Goal: Information Seeking & Learning: Learn about a topic

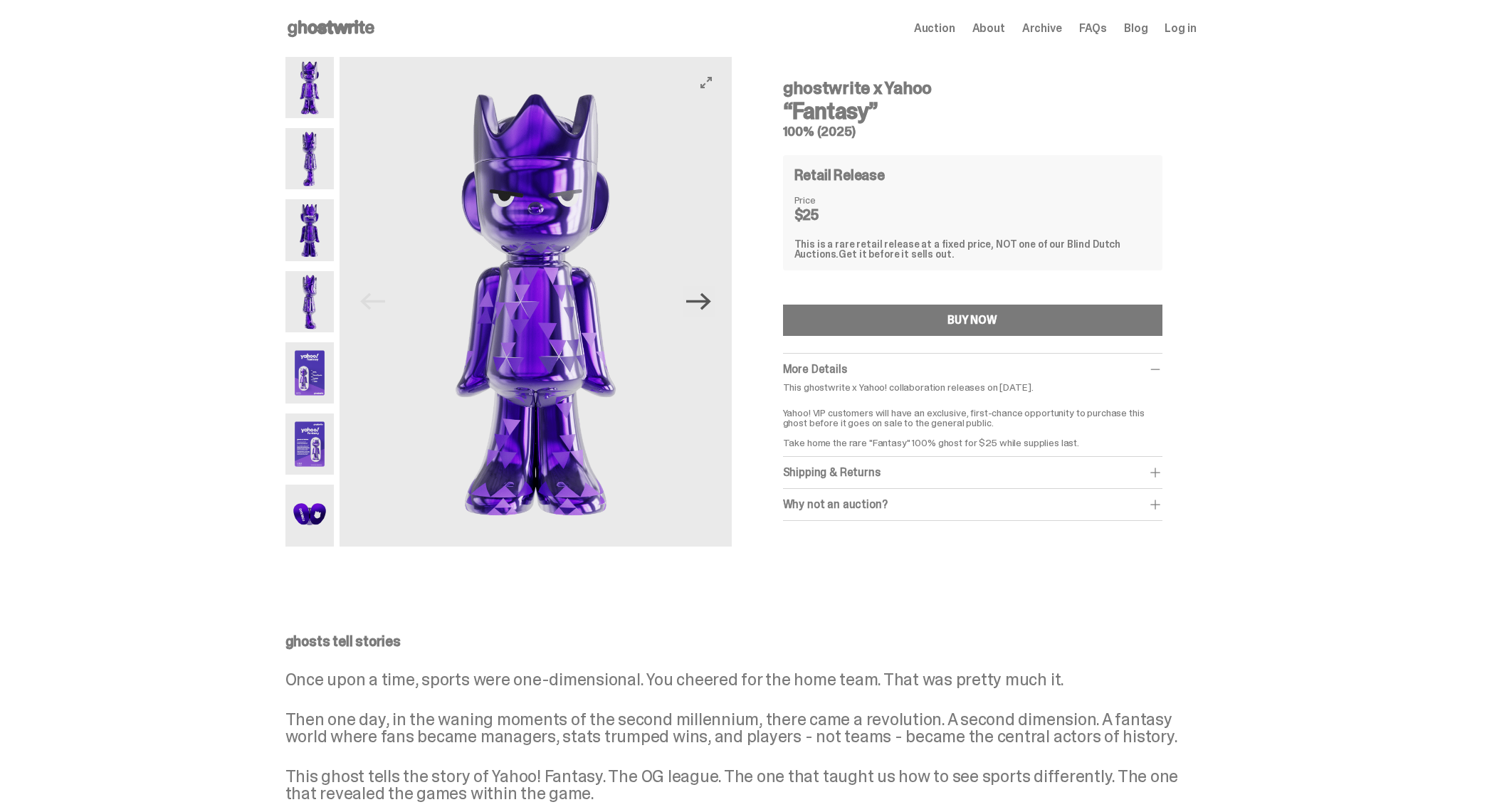
click at [708, 305] on icon "Next" at bounding box center [698, 301] width 25 height 25
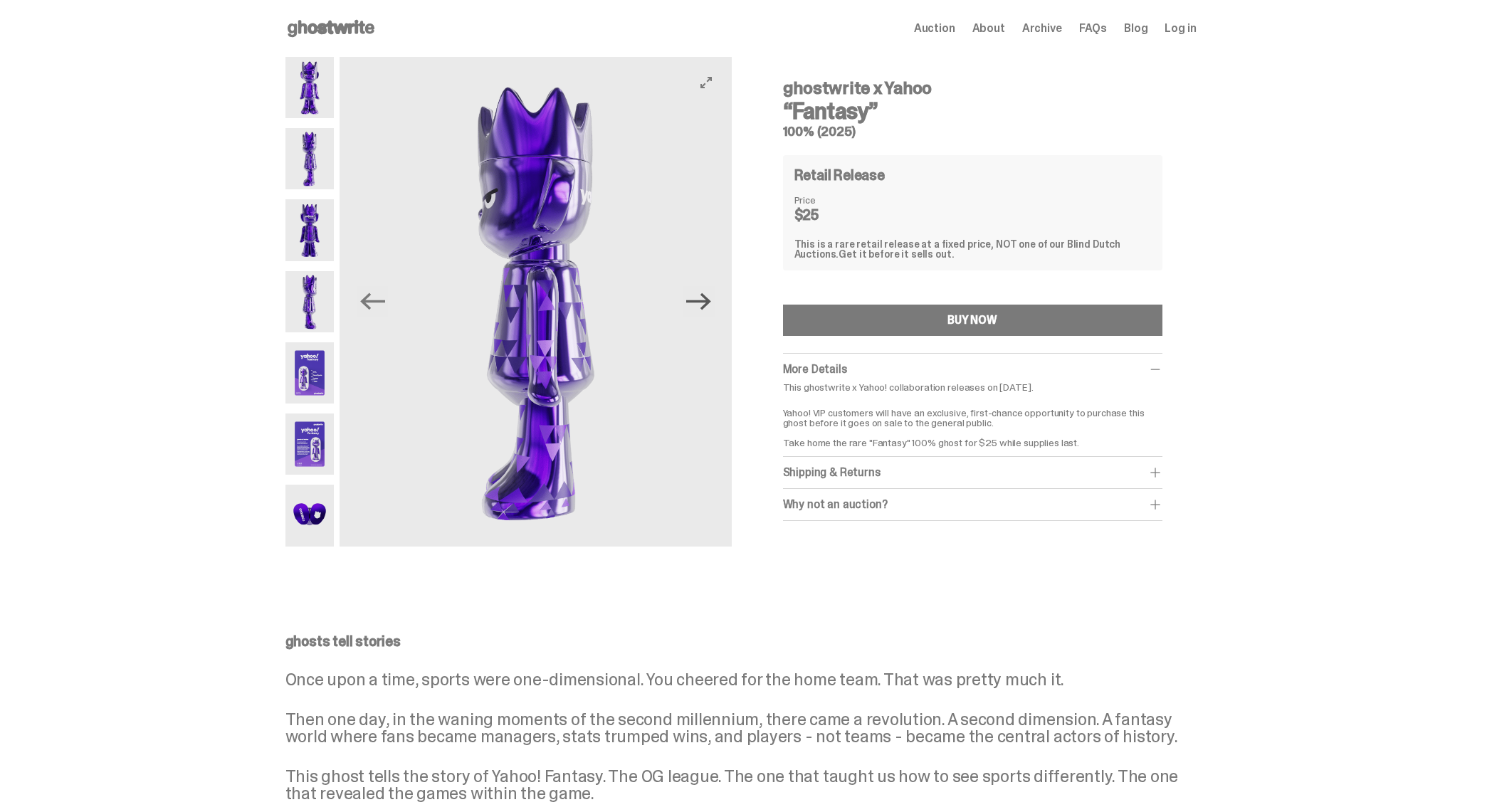
click at [708, 305] on icon "Next" at bounding box center [698, 301] width 25 height 25
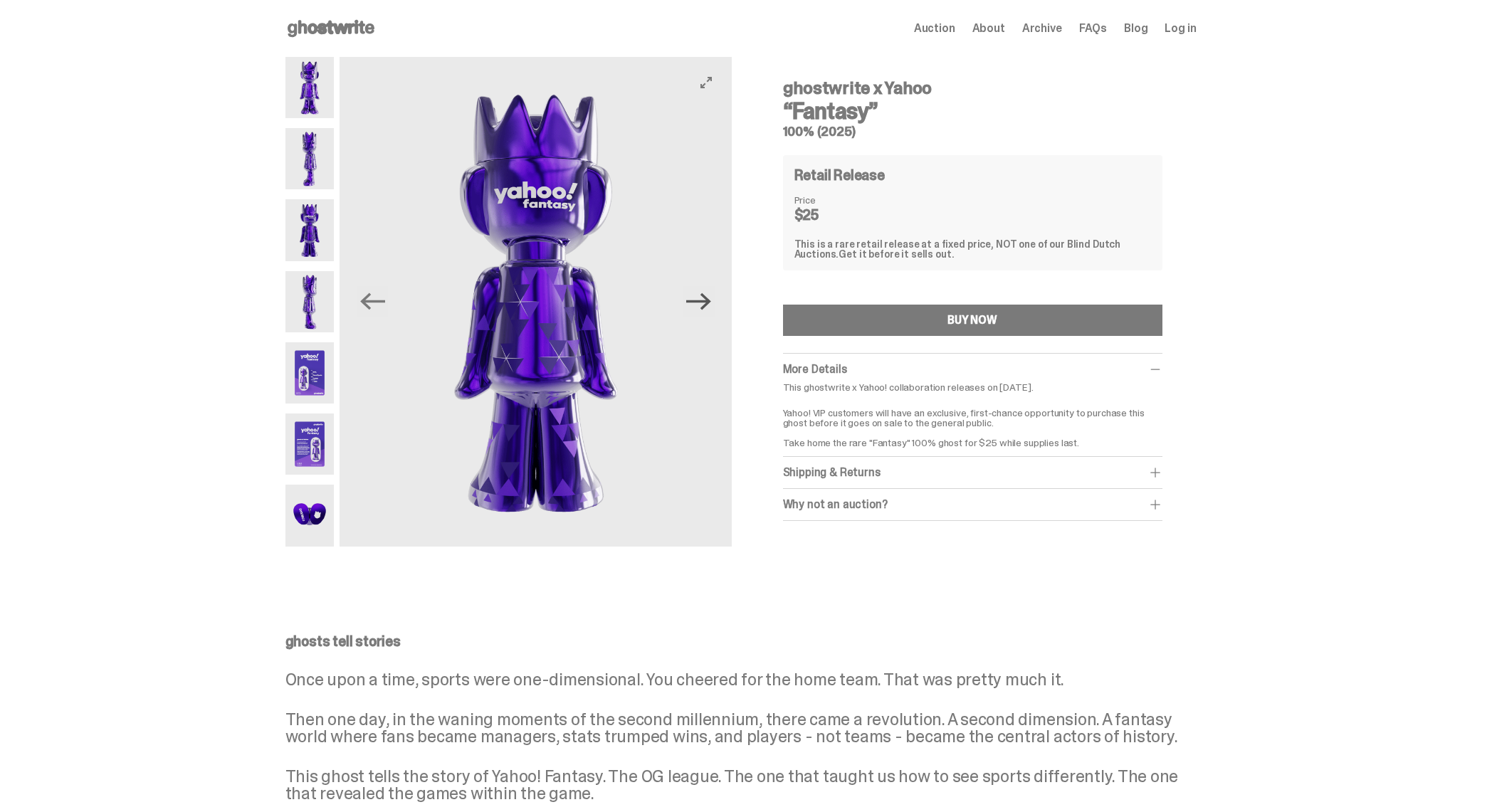
click at [708, 305] on icon "Next" at bounding box center [698, 301] width 25 height 25
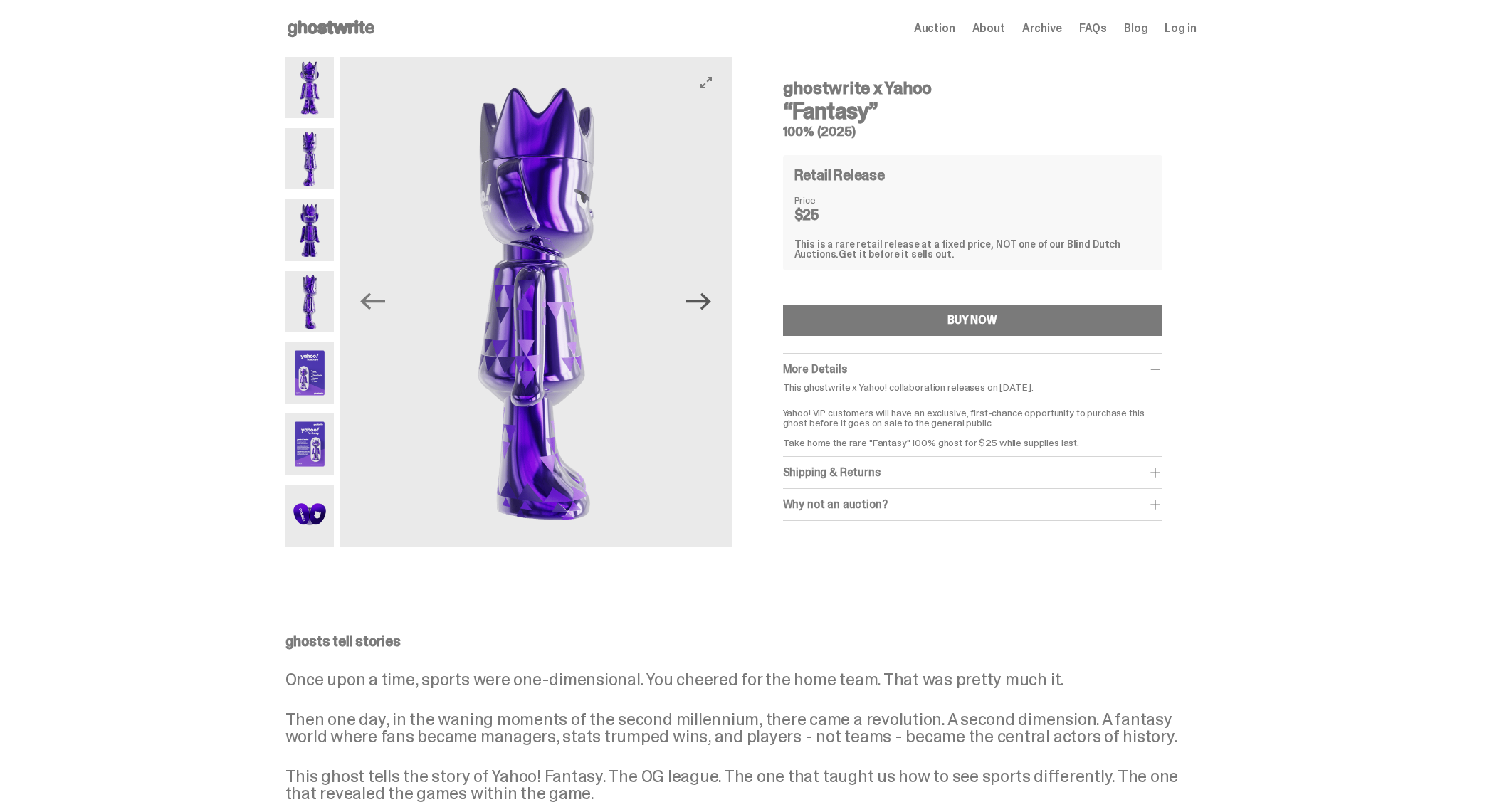
click at [708, 306] on icon "Next" at bounding box center [698, 301] width 25 height 25
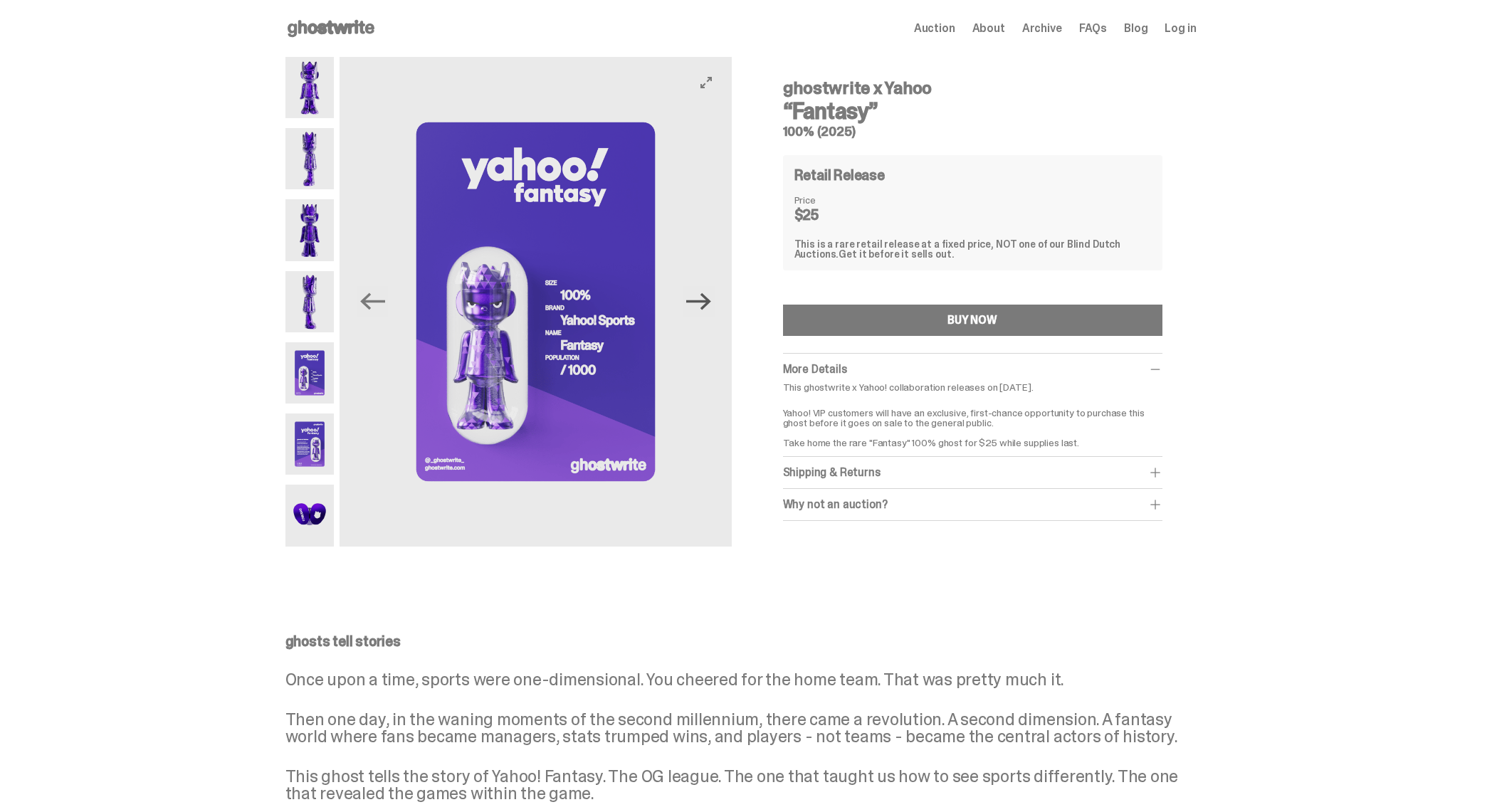
click at [708, 306] on icon "Next" at bounding box center [698, 301] width 25 height 25
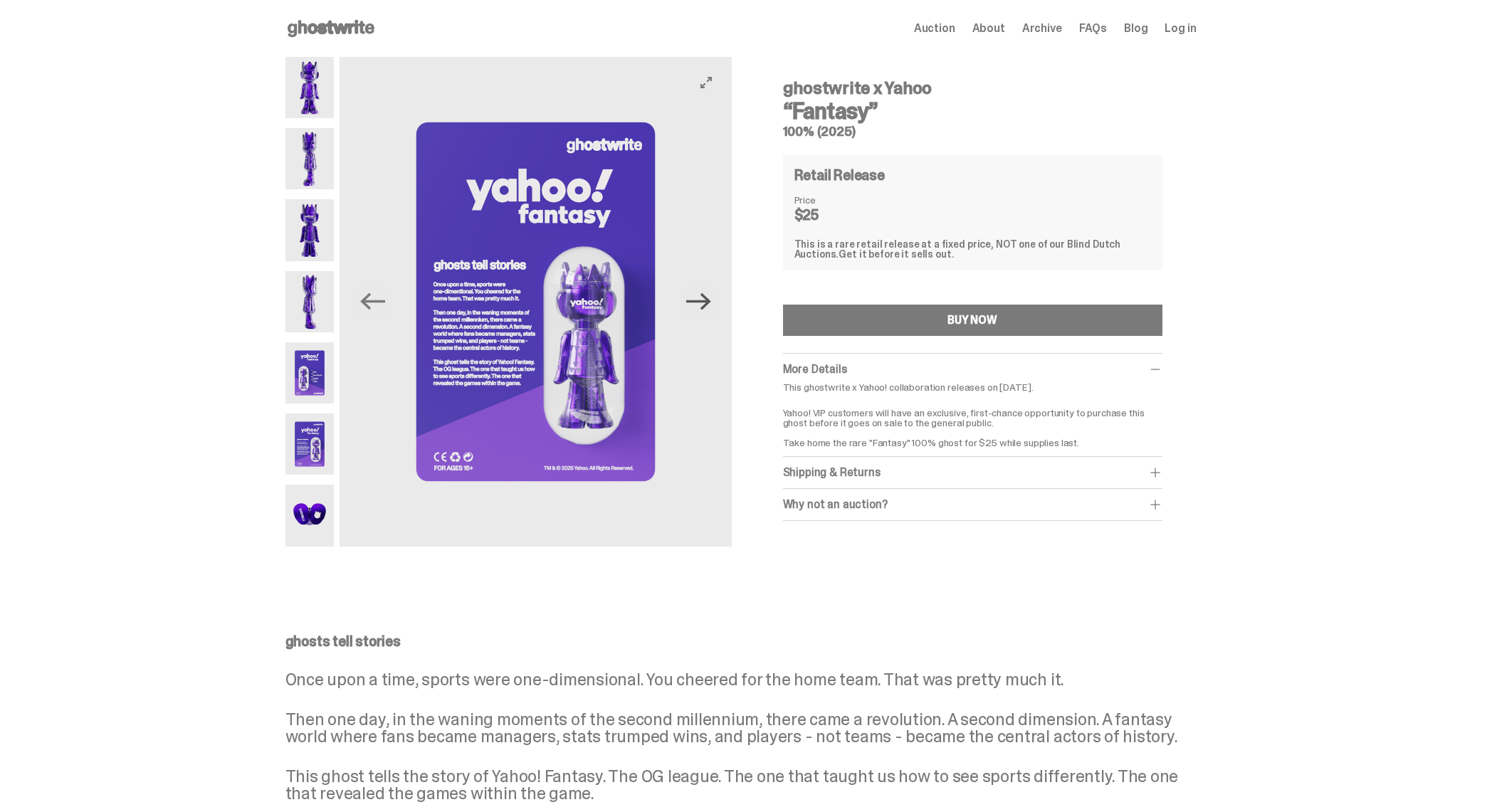
click at [704, 307] on icon "Next" at bounding box center [698, 301] width 25 height 25
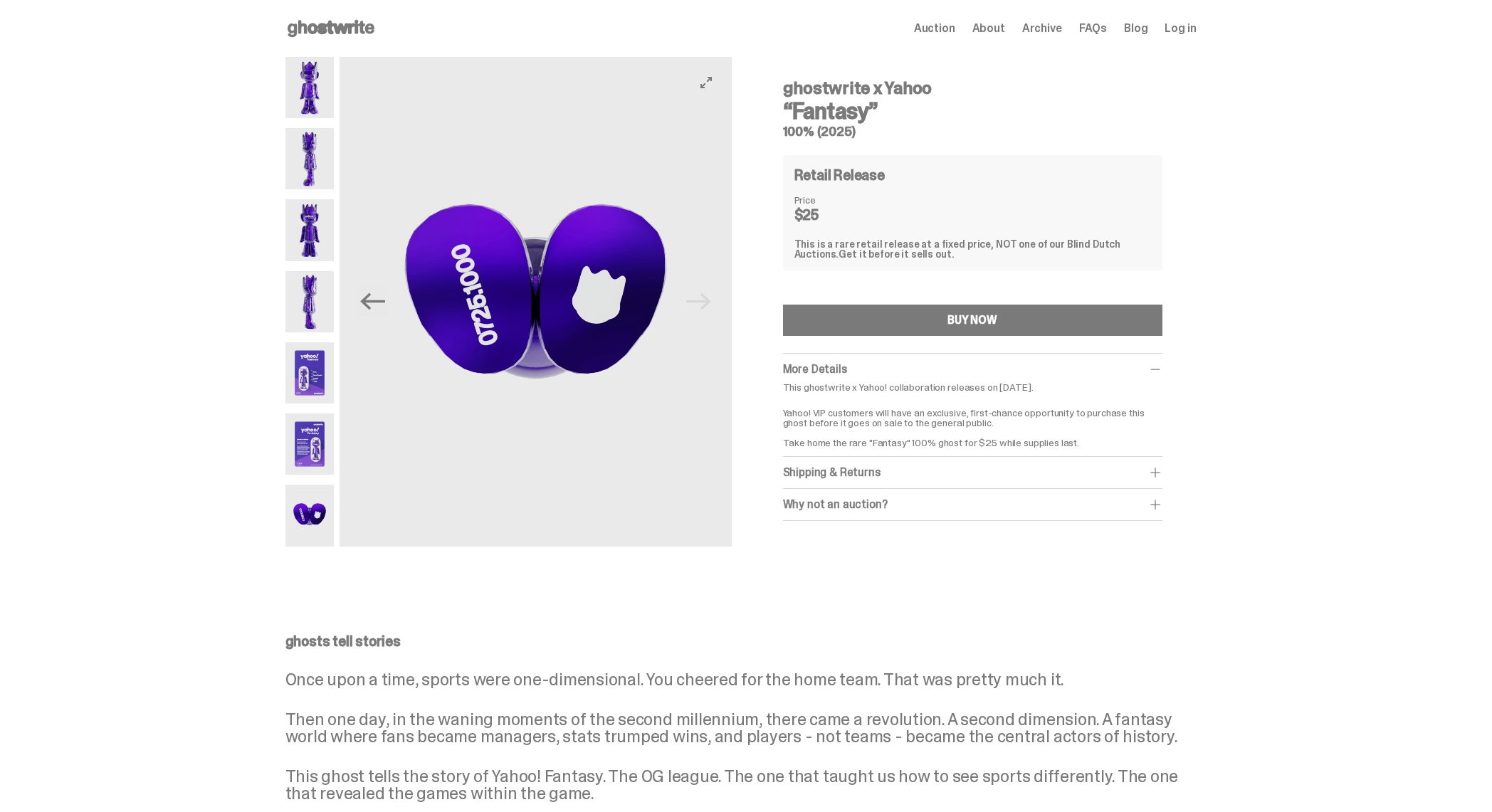
click at [704, 307] on img at bounding box center [535, 301] width 392 height 490
click at [996, 25] on span "About" at bounding box center [988, 28] width 32 height 11
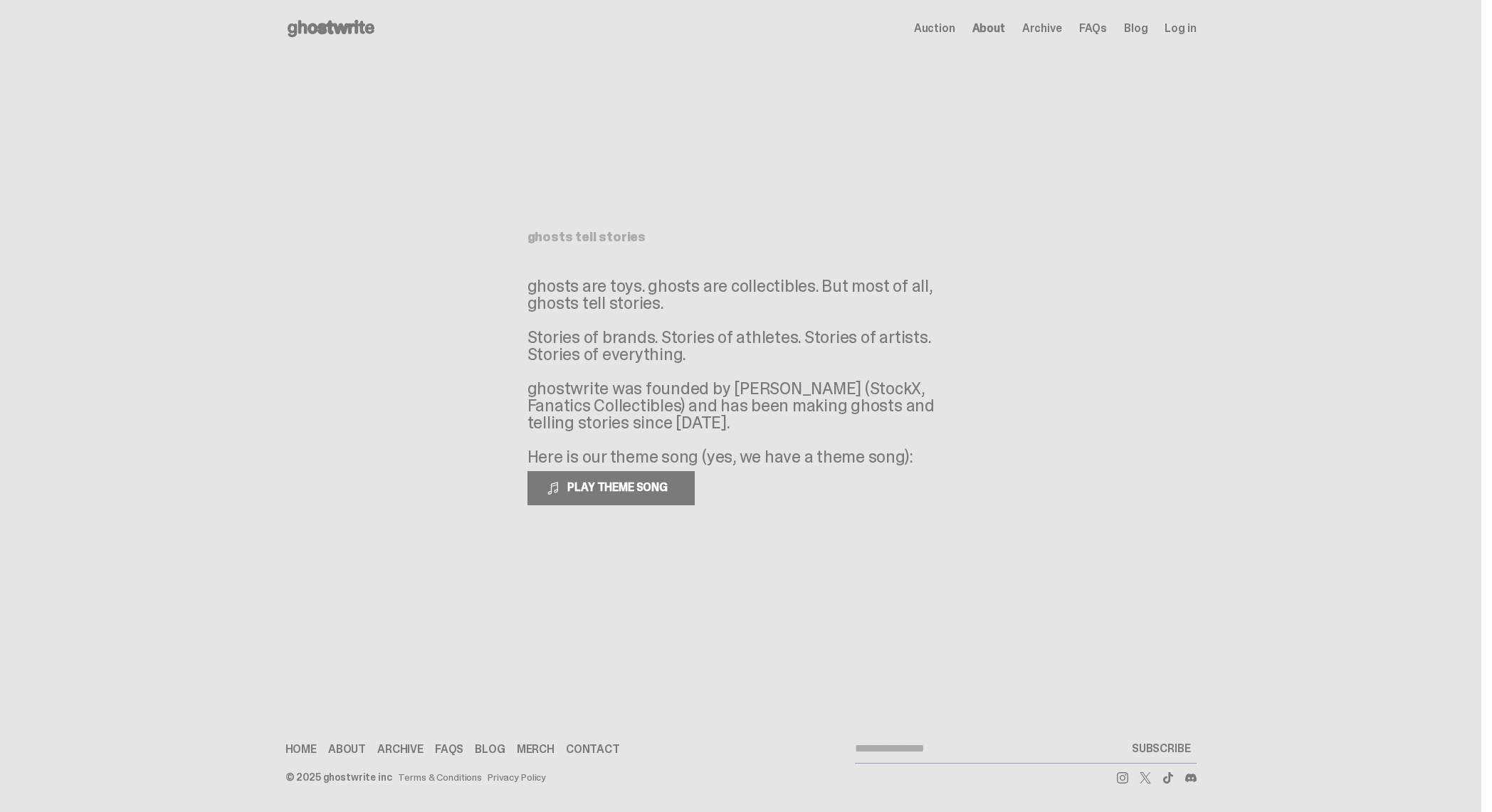
click at [1094, 32] on span "FAQs" at bounding box center [1093, 28] width 28 height 11
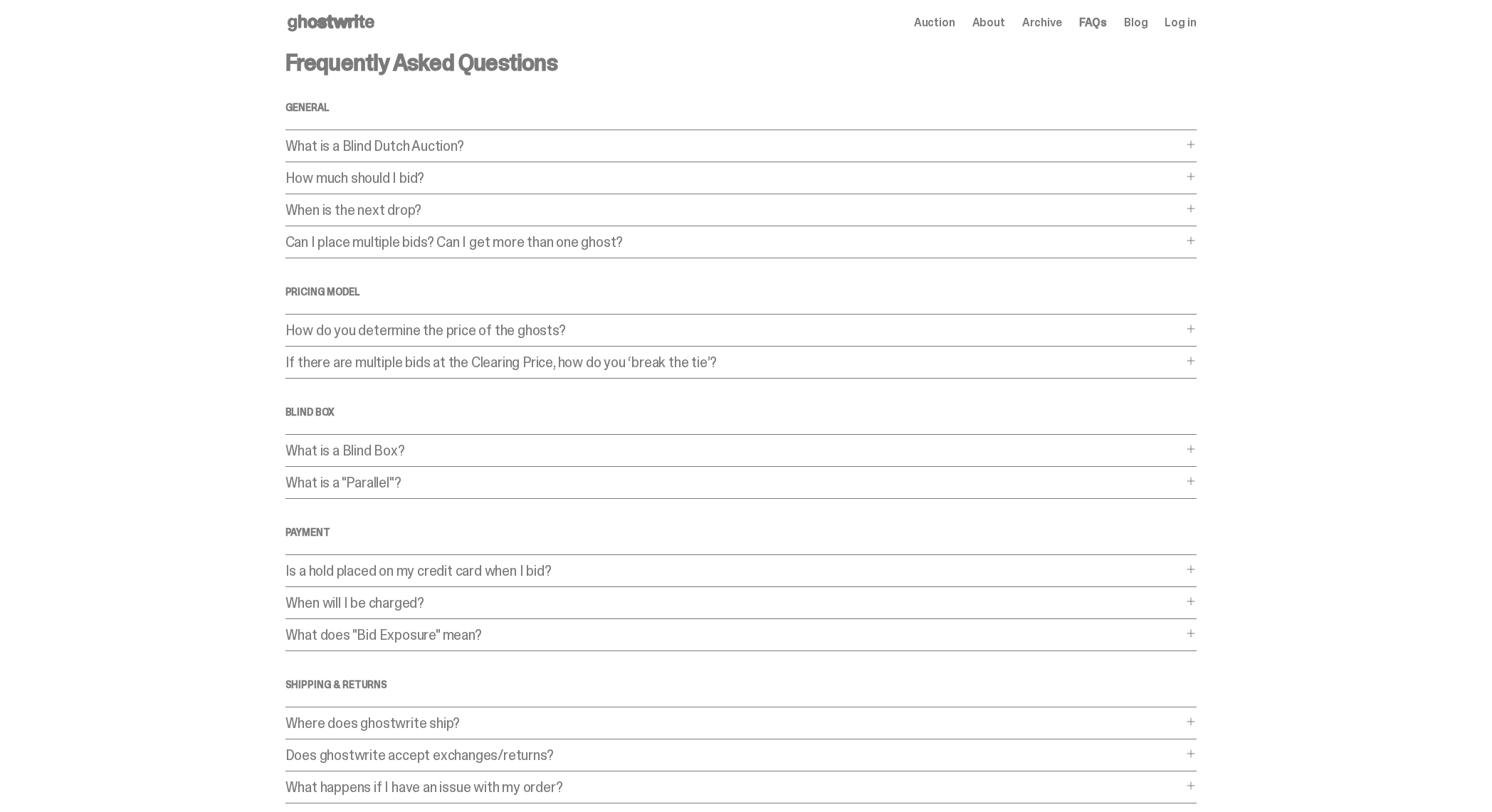
scroll to position [10, 0]
click at [542, 319] on p "How do you determine the price of the ghosts?" at bounding box center [734, 326] width 897 height 14
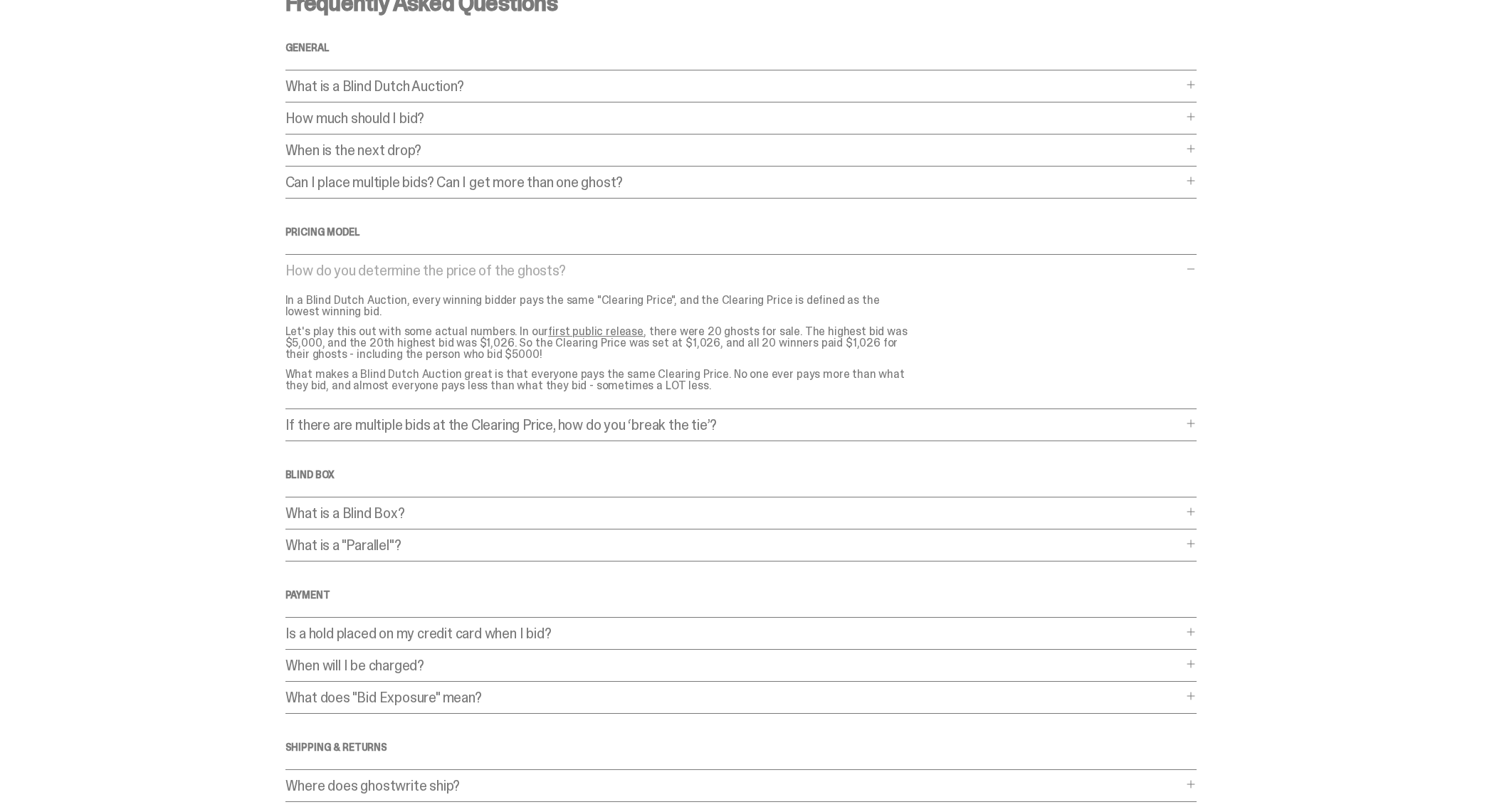
scroll to position [67, 0]
click at [509, 422] on p "If there are multiple bids at the Clearing Price, how do you ‘break the tie’?" at bounding box center [734, 424] width 897 height 14
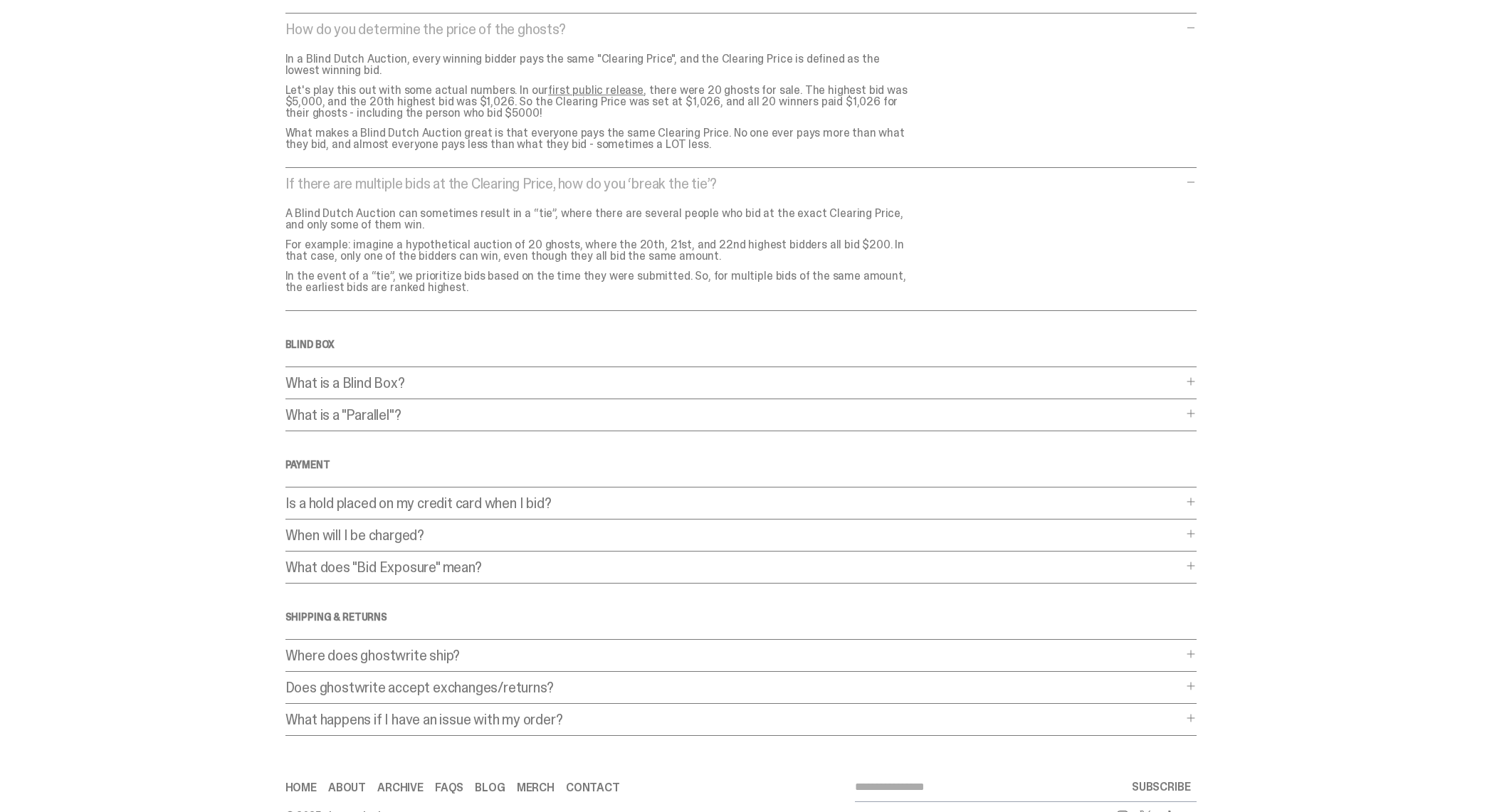
scroll to position [308, 0]
click at [444, 503] on p "Is a hold placed on my credit card when I bid?" at bounding box center [734, 502] width 897 height 14
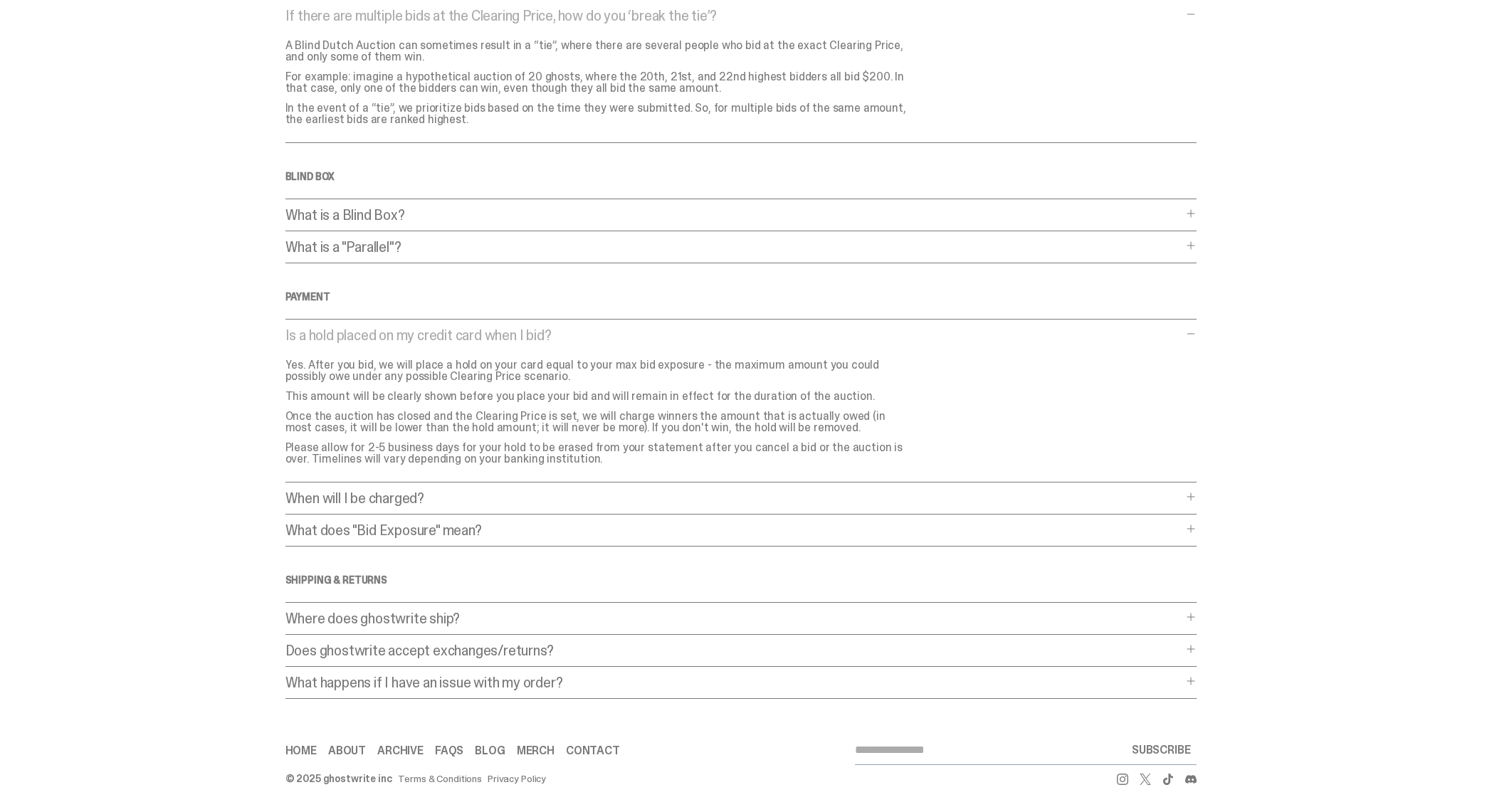
scroll to position [477, 0]
click at [546, 646] on p "Does ghostwrite accept exchanges/returns?" at bounding box center [734, 649] width 897 height 14
